Goal: Check status: Check status

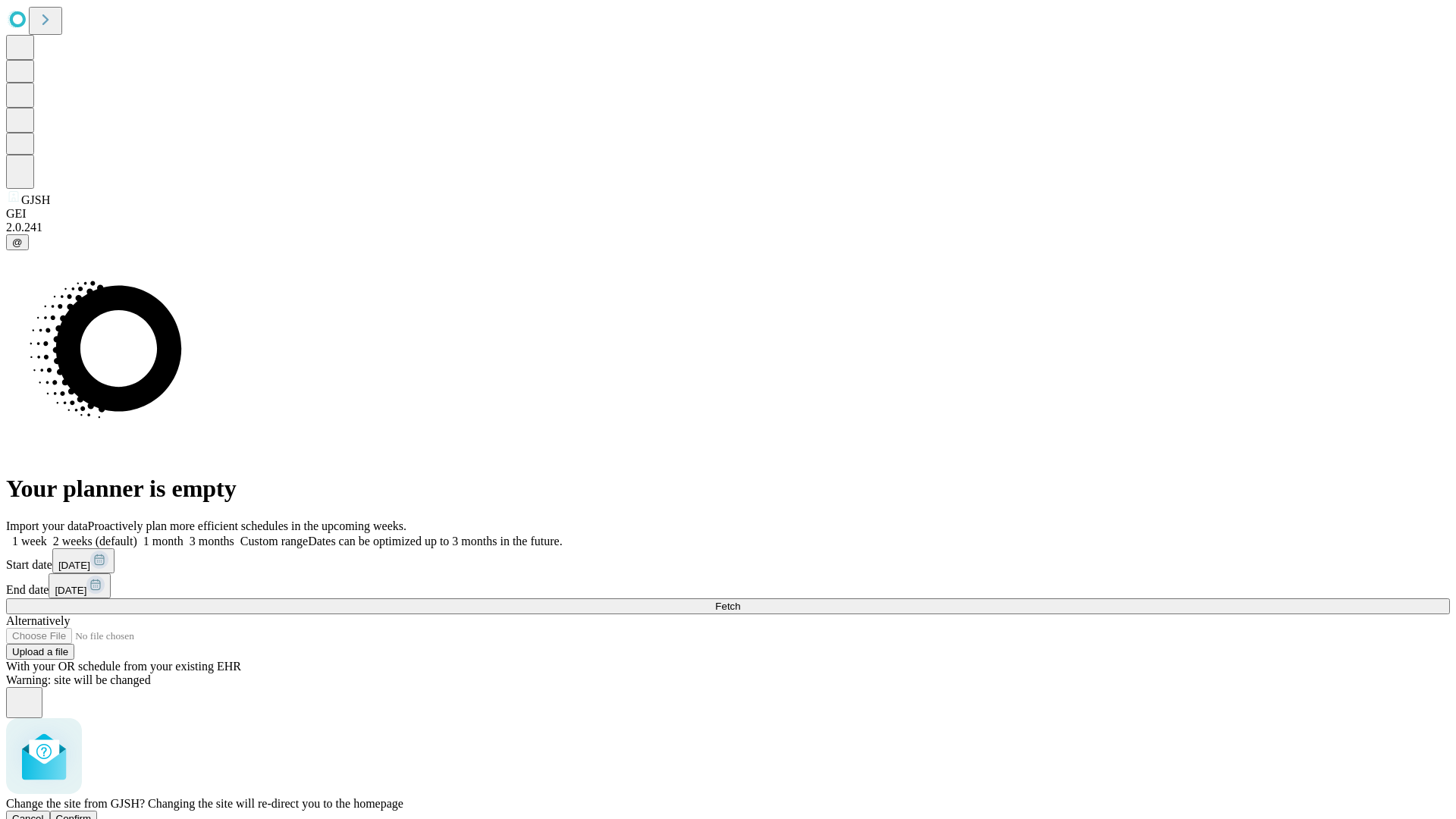
click at [92, 813] on span "Confirm" at bounding box center [74, 819] width 35 height 12
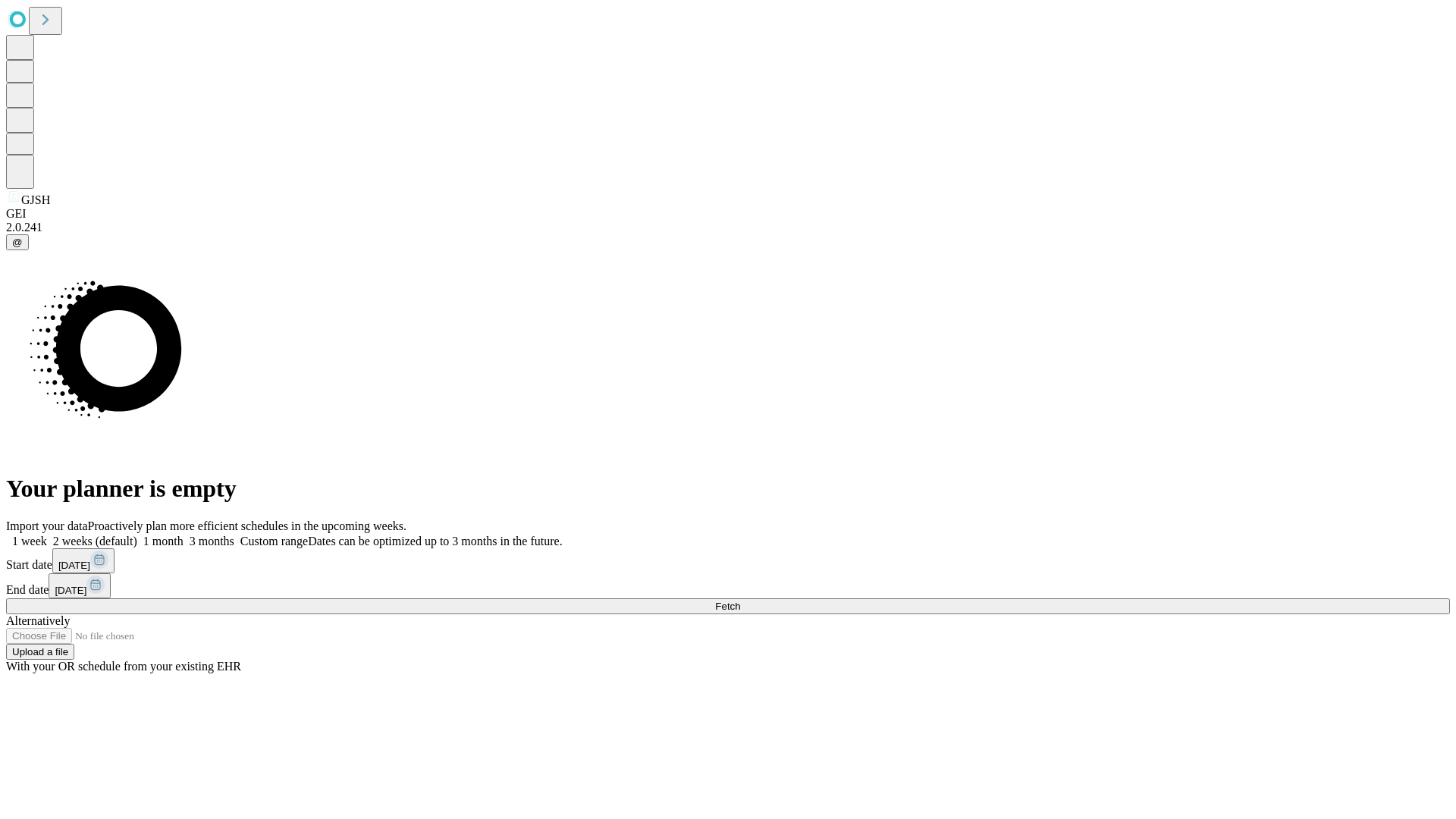
click at [47, 535] on label "1 week" at bounding box center [27, 541] width 41 height 13
click at [740, 601] on span "Fetch" at bounding box center [727, 607] width 25 height 12
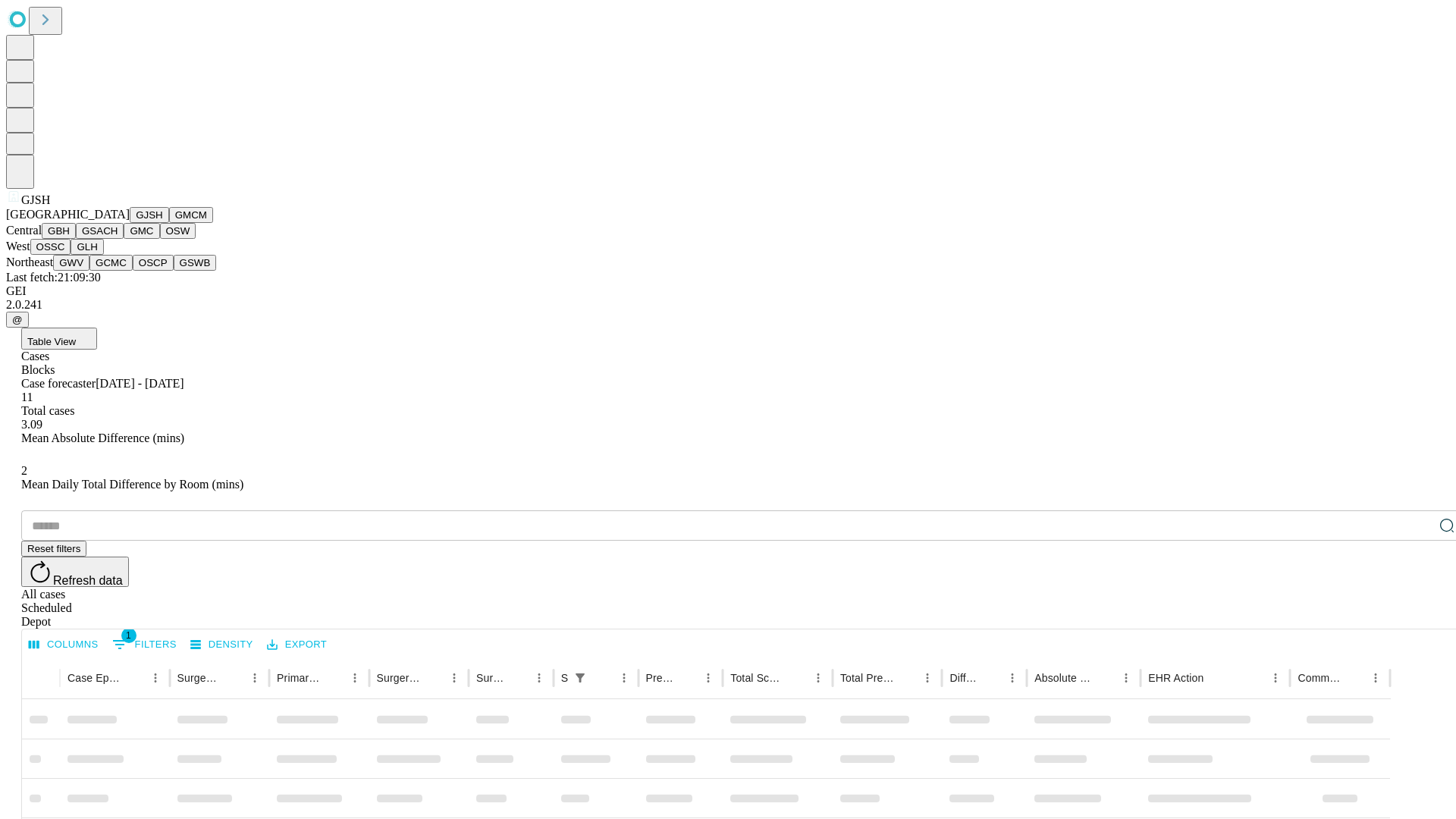
click at [169, 223] on button "GMCM" at bounding box center [191, 215] width 44 height 16
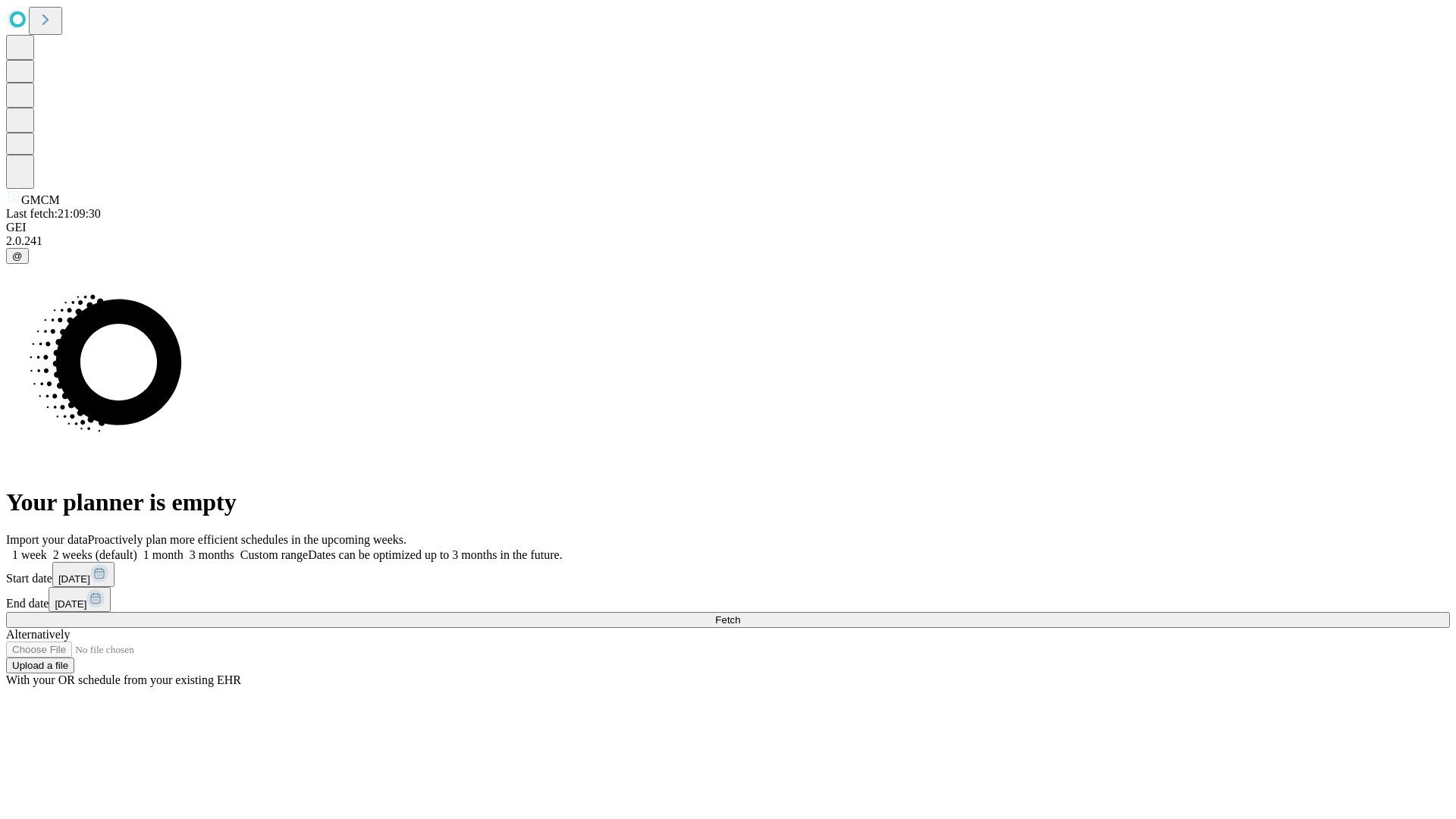
click at [47, 549] on label "1 week" at bounding box center [27, 555] width 41 height 13
click at [740, 615] on span "Fetch" at bounding box center [727, 621] width 25 height 12
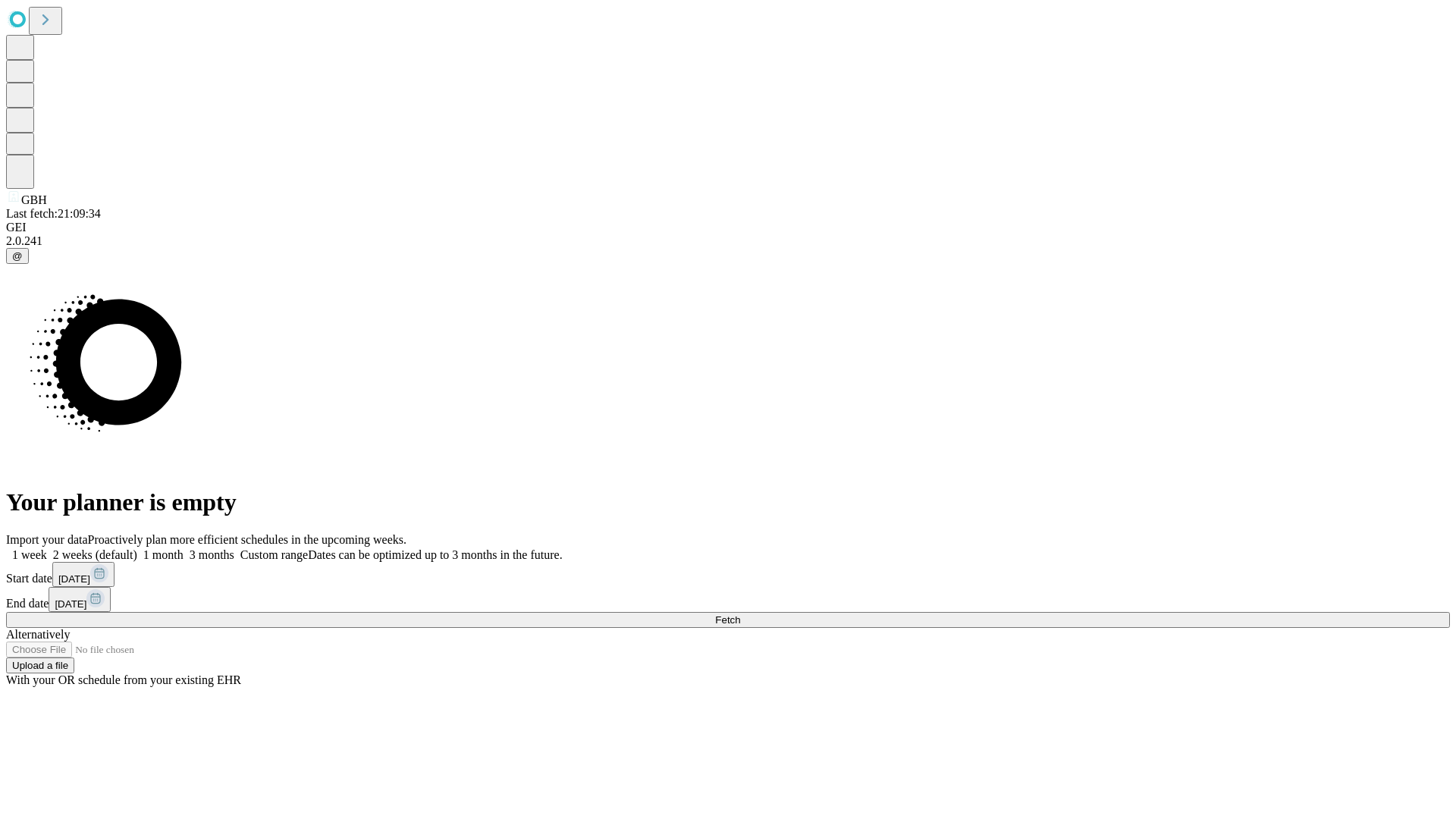
click at [47, 549] on label "1 week" at bounding box center [27, 555] width 41 height 13
click at [740, 615] on span "Fetch" at bounding box center [727, 621] width 25 height 12
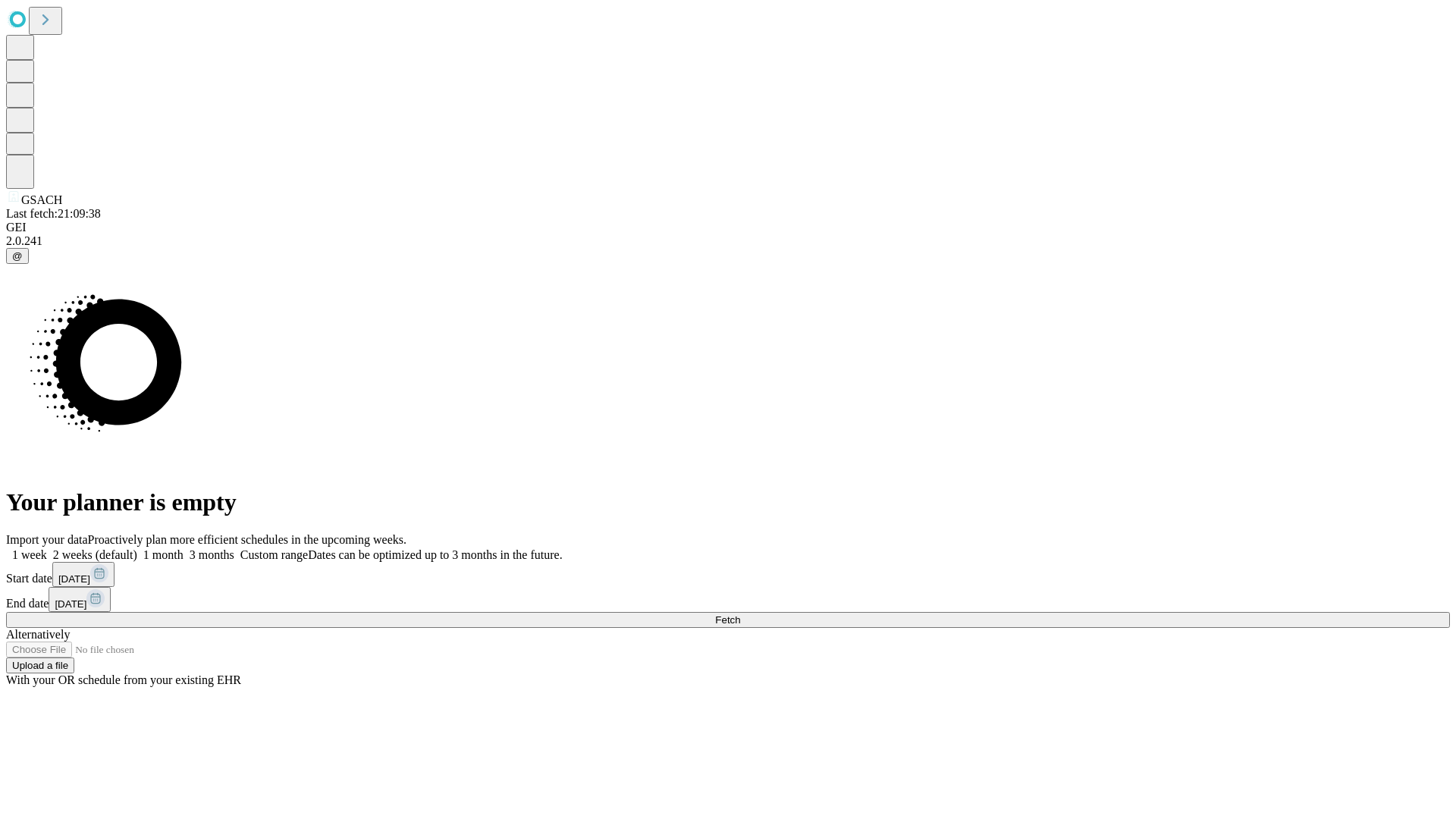
click at [47, 549] on label "1 week" at bounding box center [27, 555] width 41 height 13
click at [740, 615] on span "Fetch" at bounding box center [727, 621] width 25 height 12
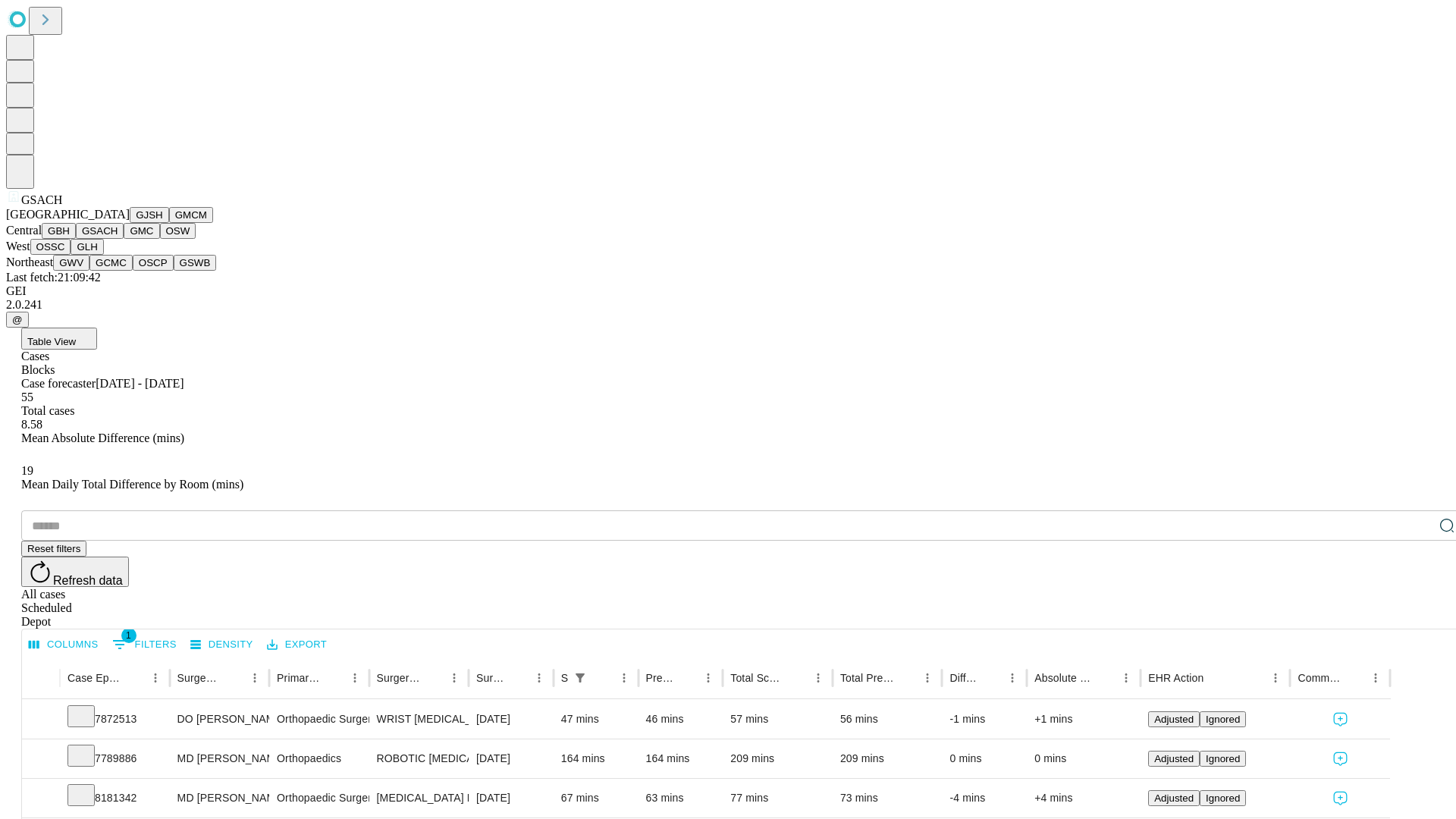
click at [123, 239] on button "GMC" at bounding box center [141, 231] width 35 height 16
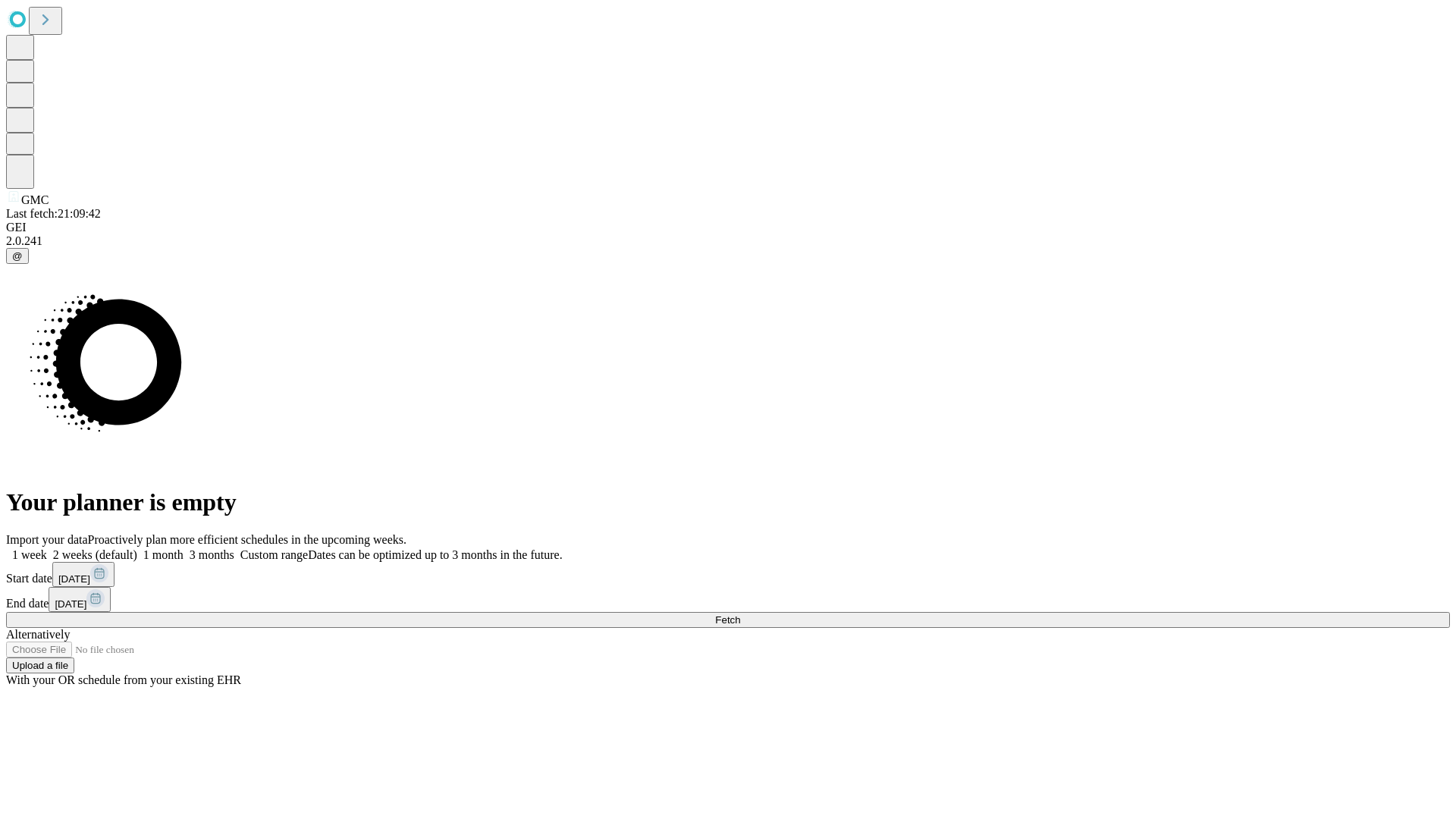
click at [47, 549] on label "1 week" at bounding box center [27, 555] width 41 height 13
click at [740, 615] on span "Fetch" at bounding box center [727, 621] width 25 height 12
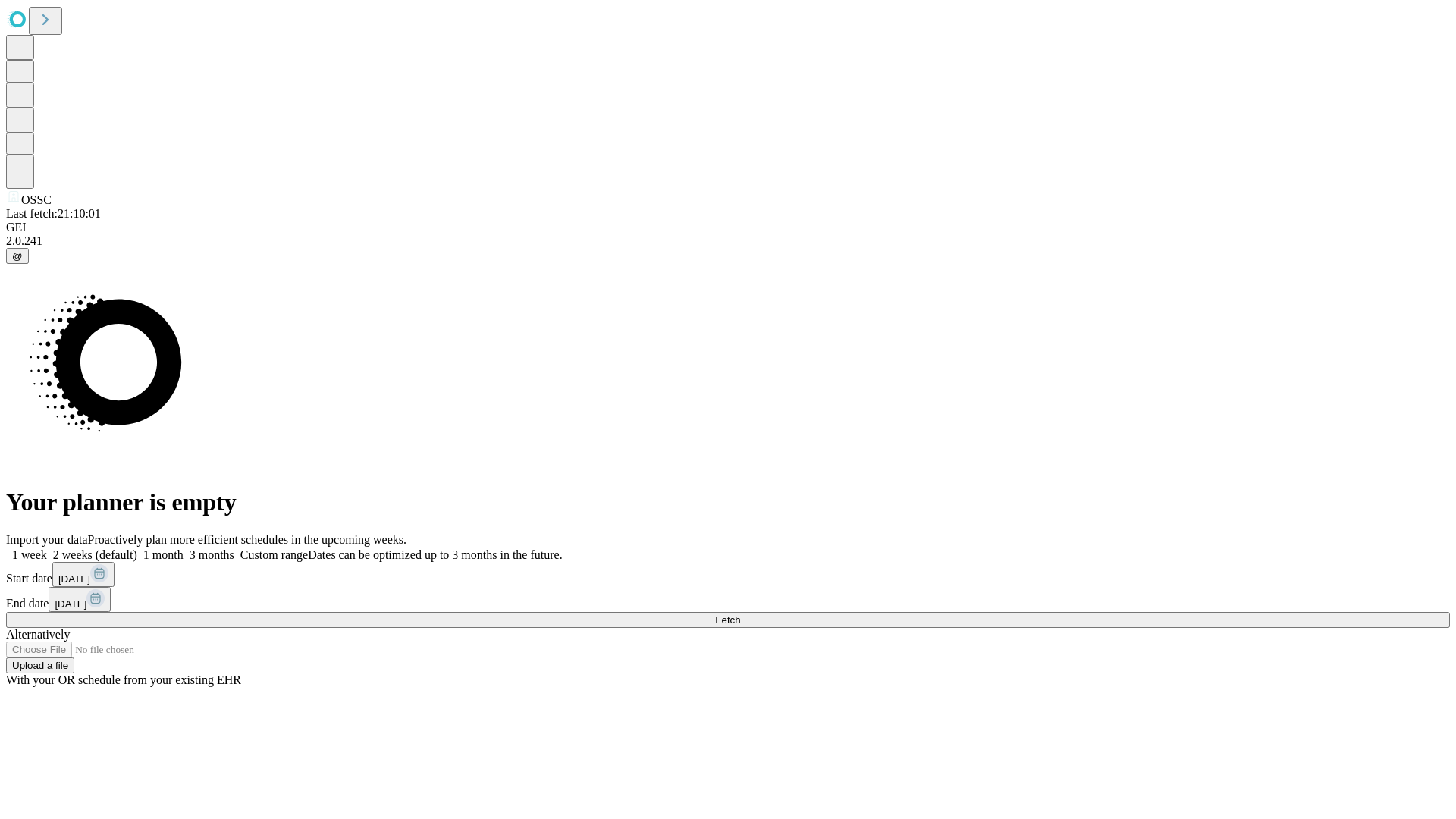
click at [47, 549] on label "1 week" at bounding box center [27, 555] width 41 height 13
click at [740, 615] on span "Fetch" at bounding box center [727, 621] width 25 height 12
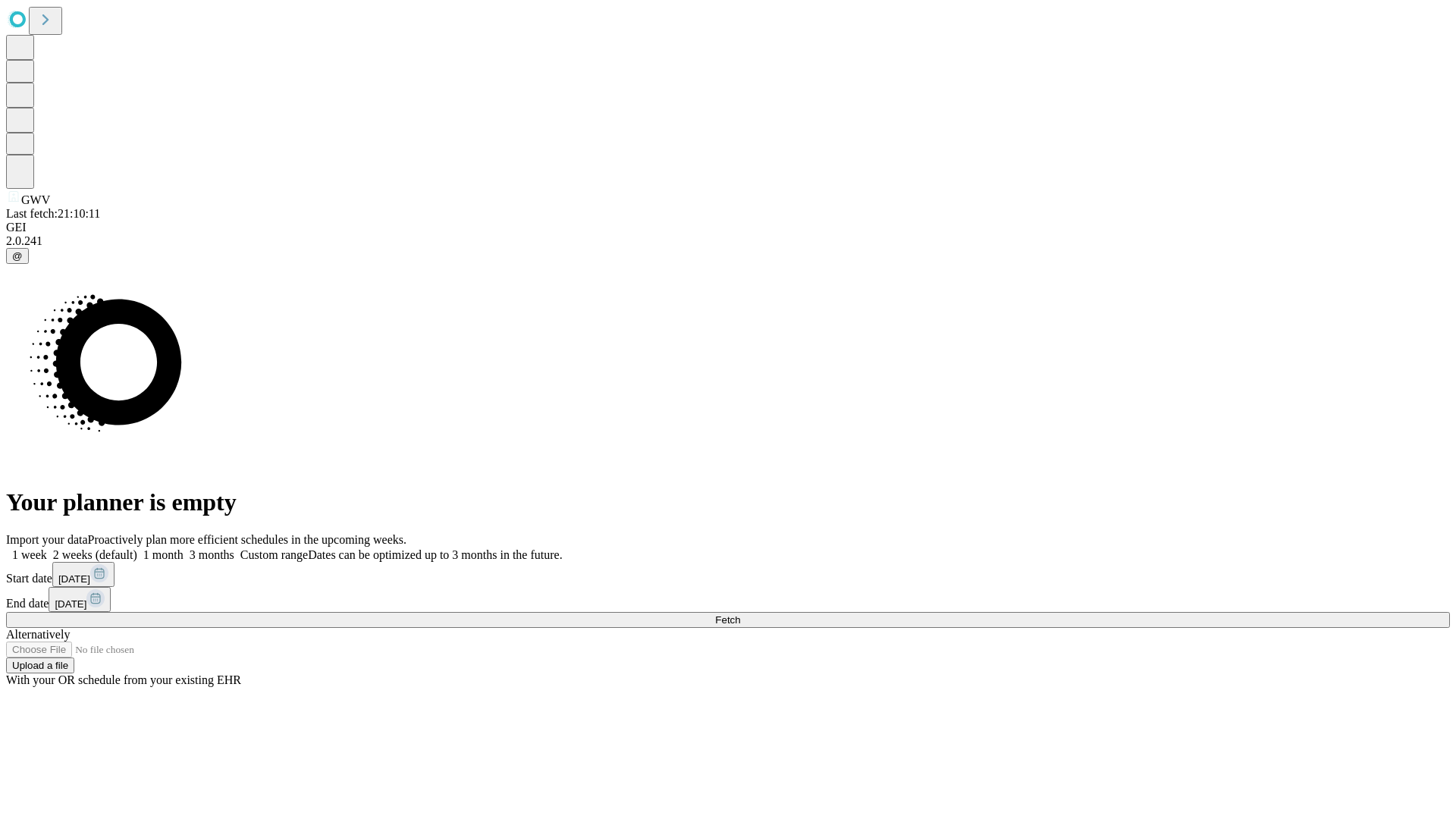
click at [47, 549] on label "1 week" at bounding box center [27, 555] width 41 height 13
click at [740, 615] on span "Fetch" at bounding box center [727, 621] width 25 height 12
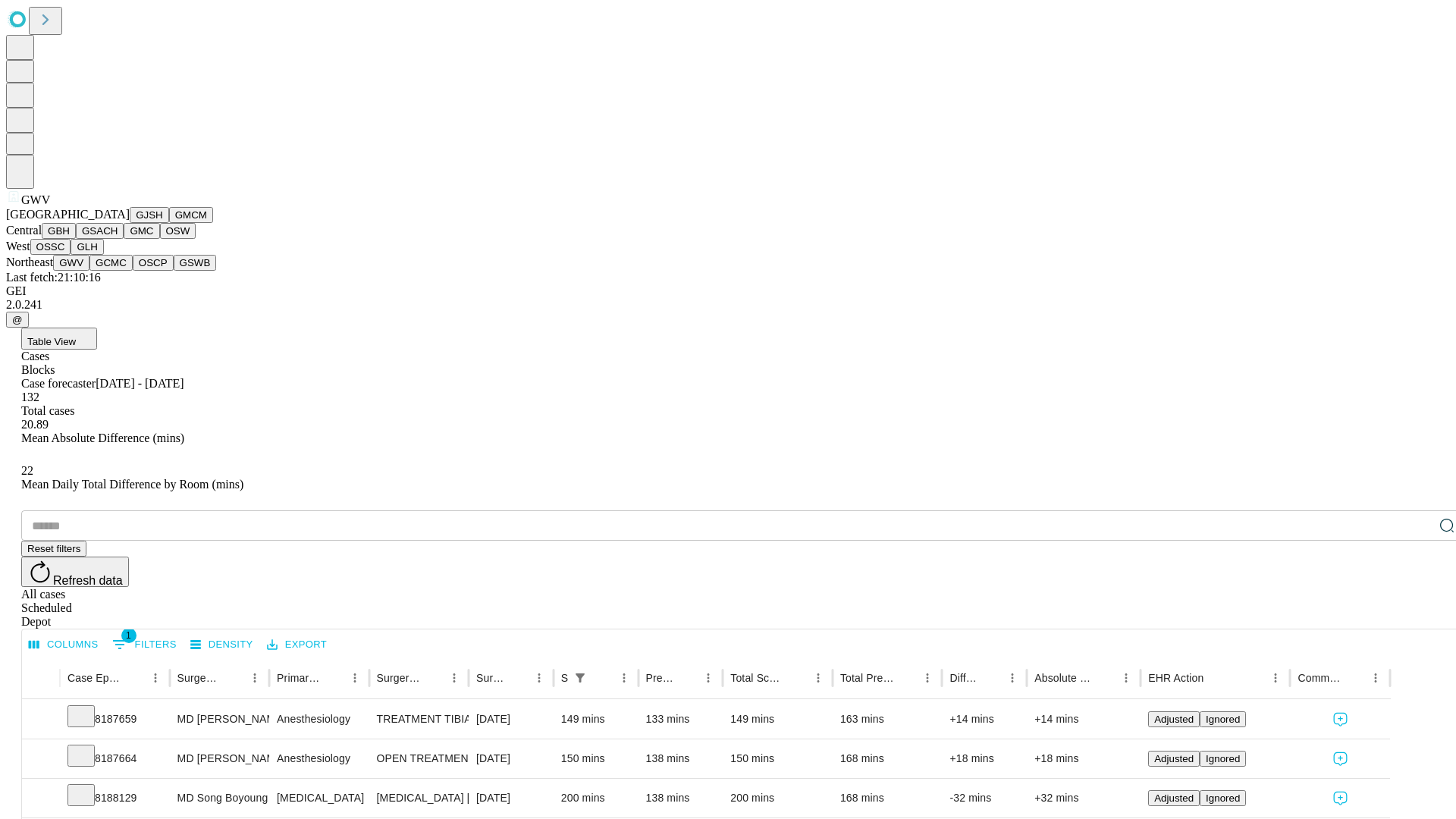
click at [117, 271] on button "GCMC" at bounding box center [111, 263] width 43 height 16
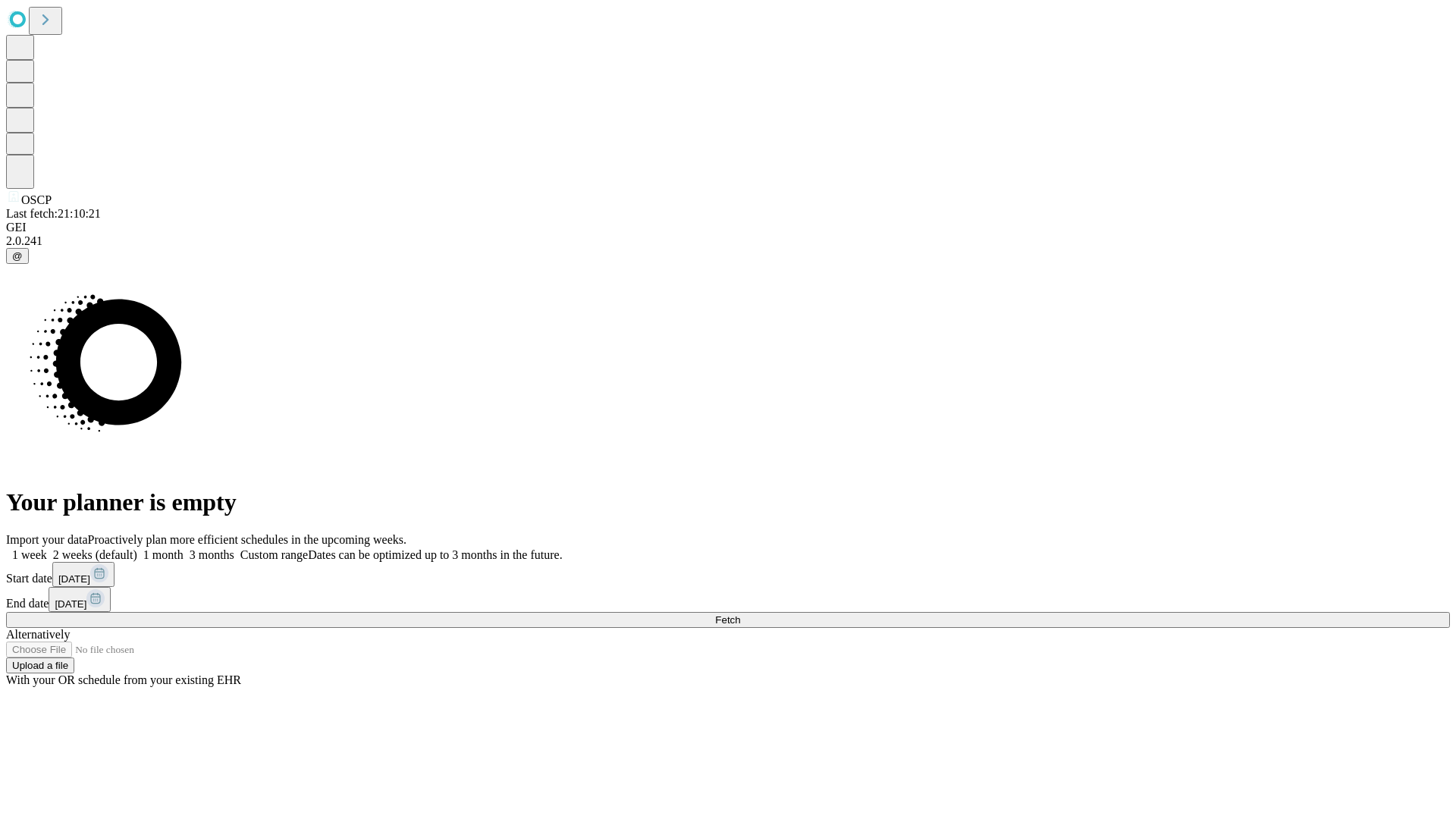
click at [47, 549] on label "1 week" at bounding box center [27, 555] width 41 height 13
click at [740, 615] on span "Fetch" at bounding box center [727, 621] width 25 height 12
